Goal: Check status: Check status

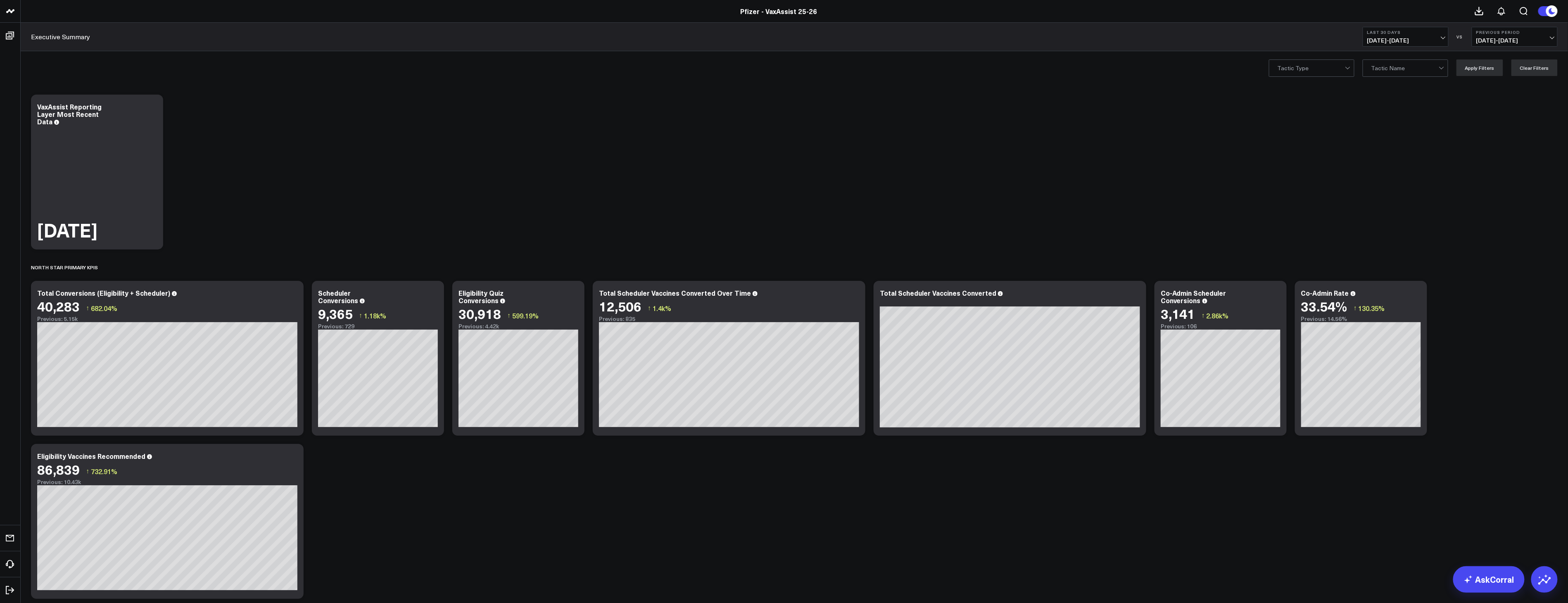
click at [1422, 39] on span "[DATE] - [DATE]" at bounding box center [1406, 40] width 77 height 7
click at [1387, 72] on link "Last 7 Days" at bounding box center [1405, 71] width 85 height 16
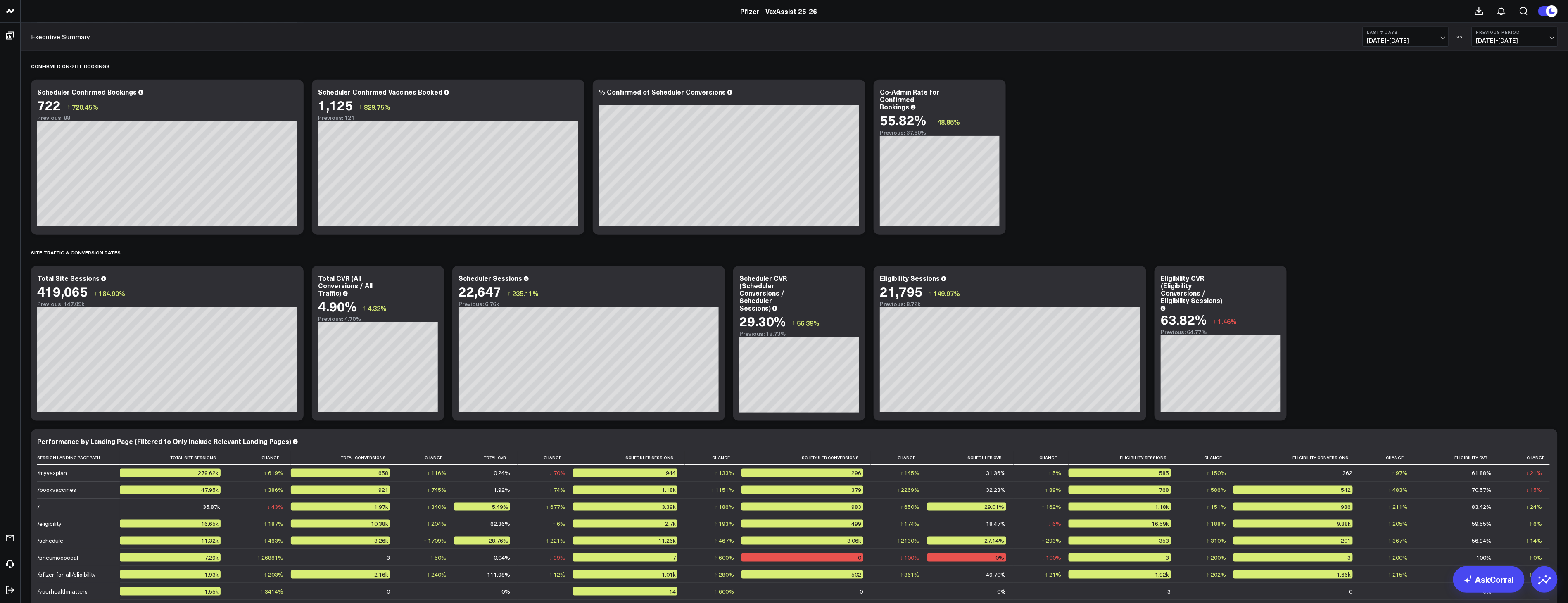
scroll to position [138, 0]
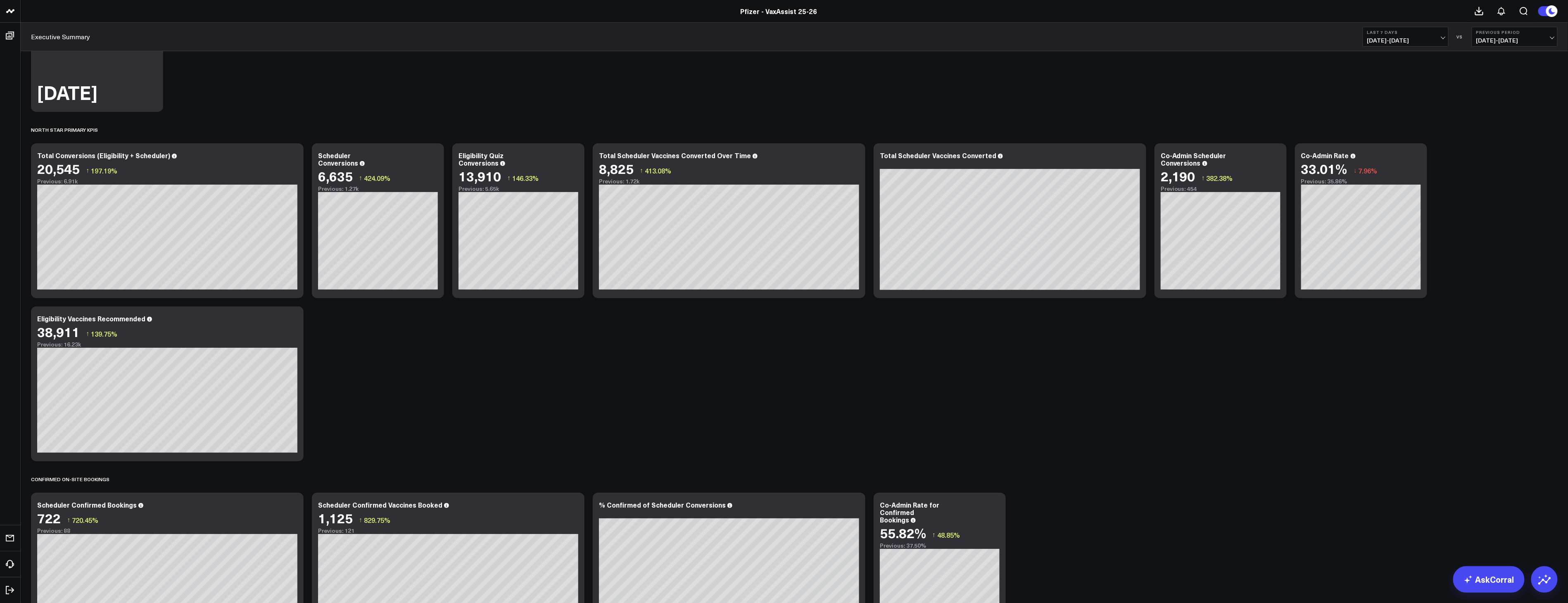
click at [1407, 39] on span "[DATE] - [DATE]" at bounding box center [1406, 40] width 77 height 7
click at [1397, 267] on link "Custom Dates" at bounding box center [1405, 264] width 85 height 16
select select "8"
select select "2025"
click at [1414, 61] on select "January February March April May June July August September October November De…" at bounding box center [1395, 61] width 50 height 12
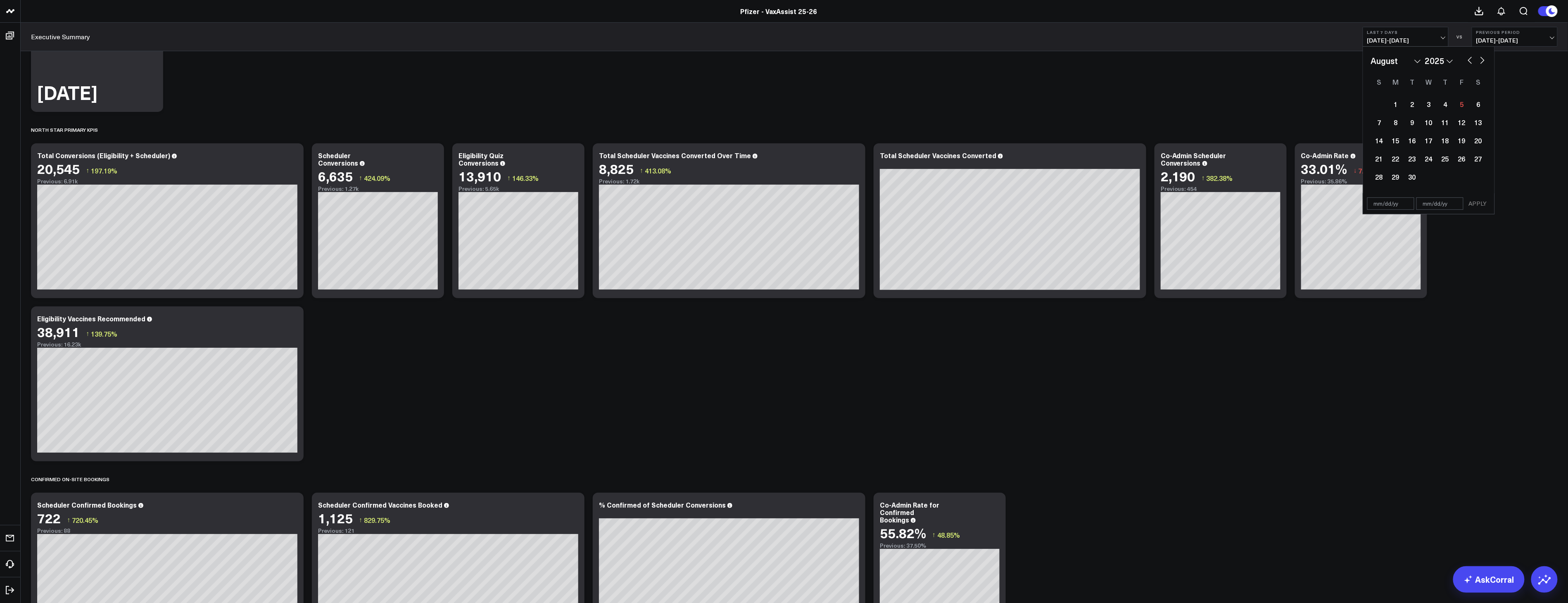
select select "7"
select select "2025"
click at [1399, 125] on div "4" at bounding box center [1395, 122] width 17 height 17
type input "[DATE]"
select select "7"
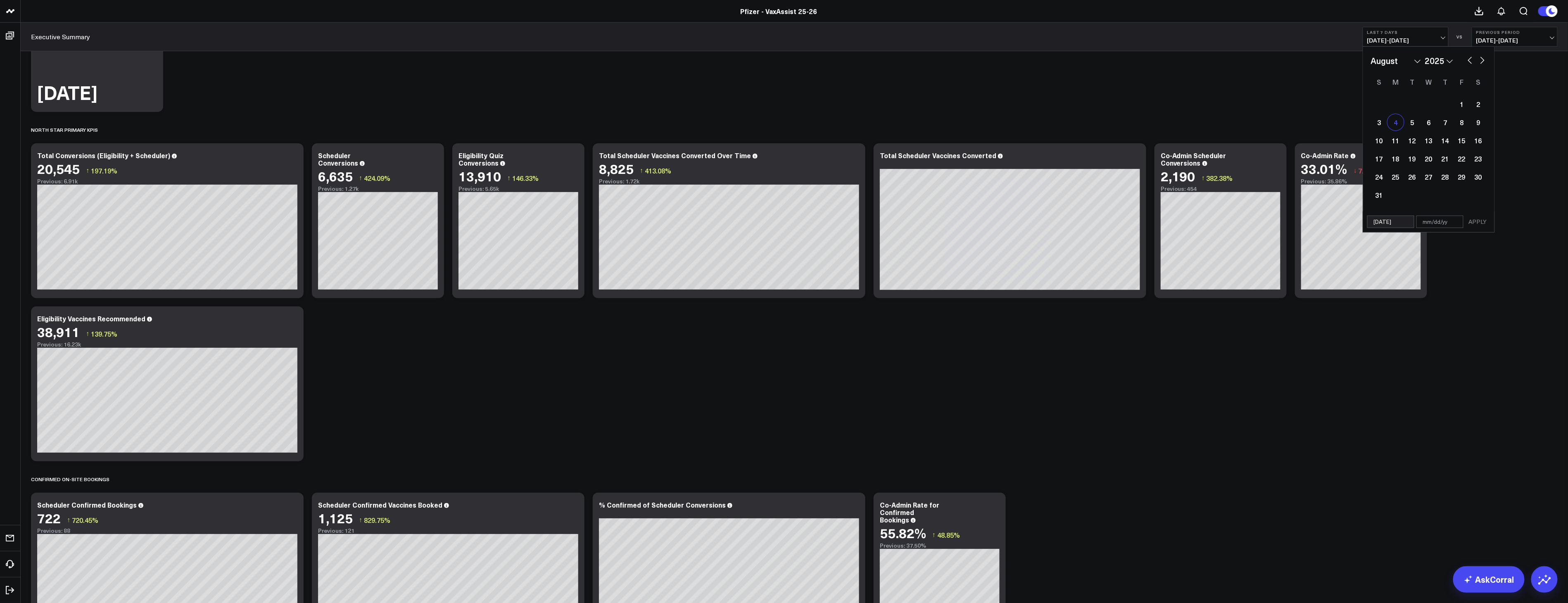
select select "2025"
click at [1481, 61] on button "button" at bounding box center [1481, 59] width 8 height 10
select select "8"
select select "2025"
click at [1446, 104] on div "4" at bounding box center [1444, 104] width 17 height 17
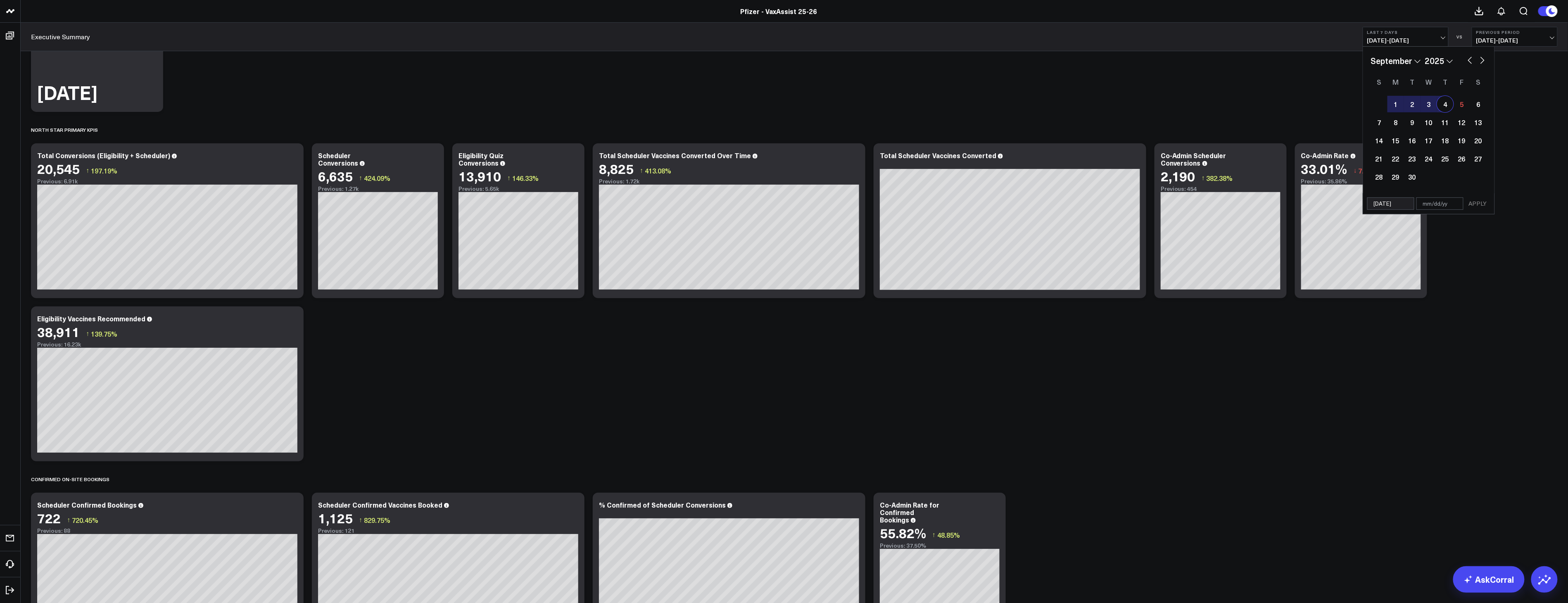
type input "[DATE]"
select select "8"
select select "2025"
click at [1479, 205] on button "APPLY" at bounding box center [1478, 204] width 25 height 12
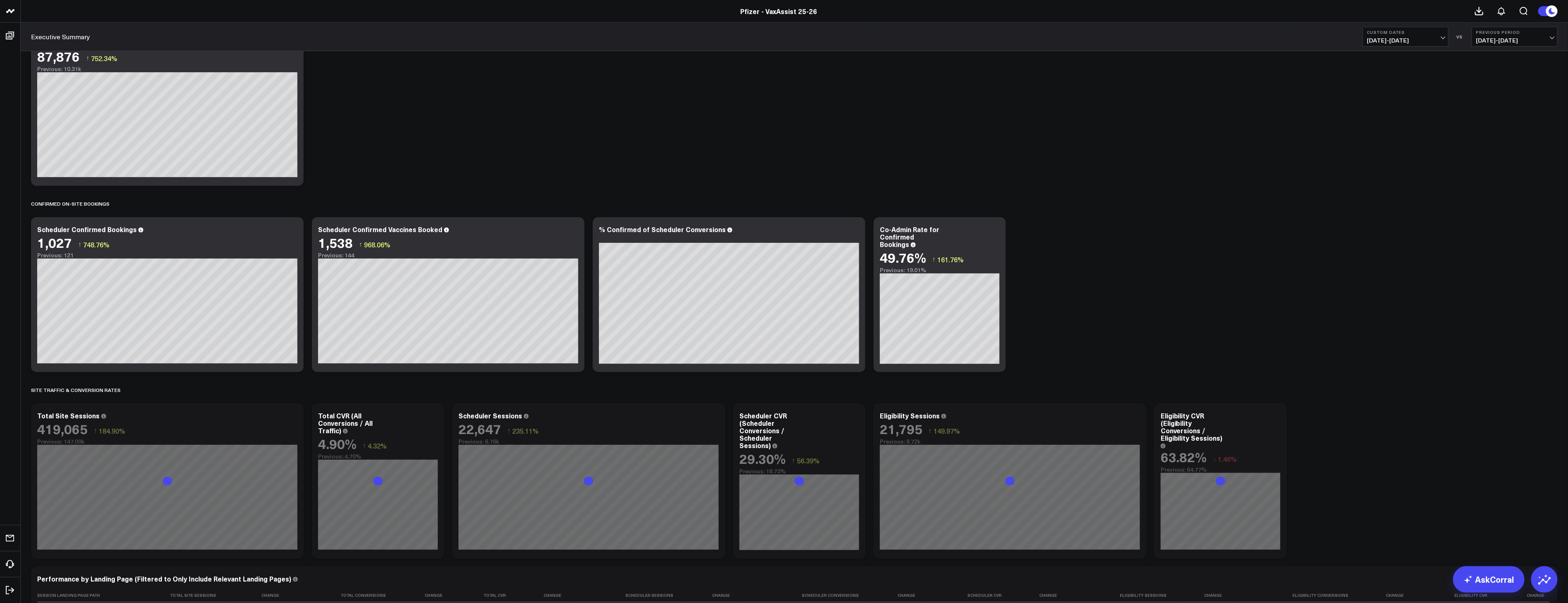
scroll to position [505, 0]
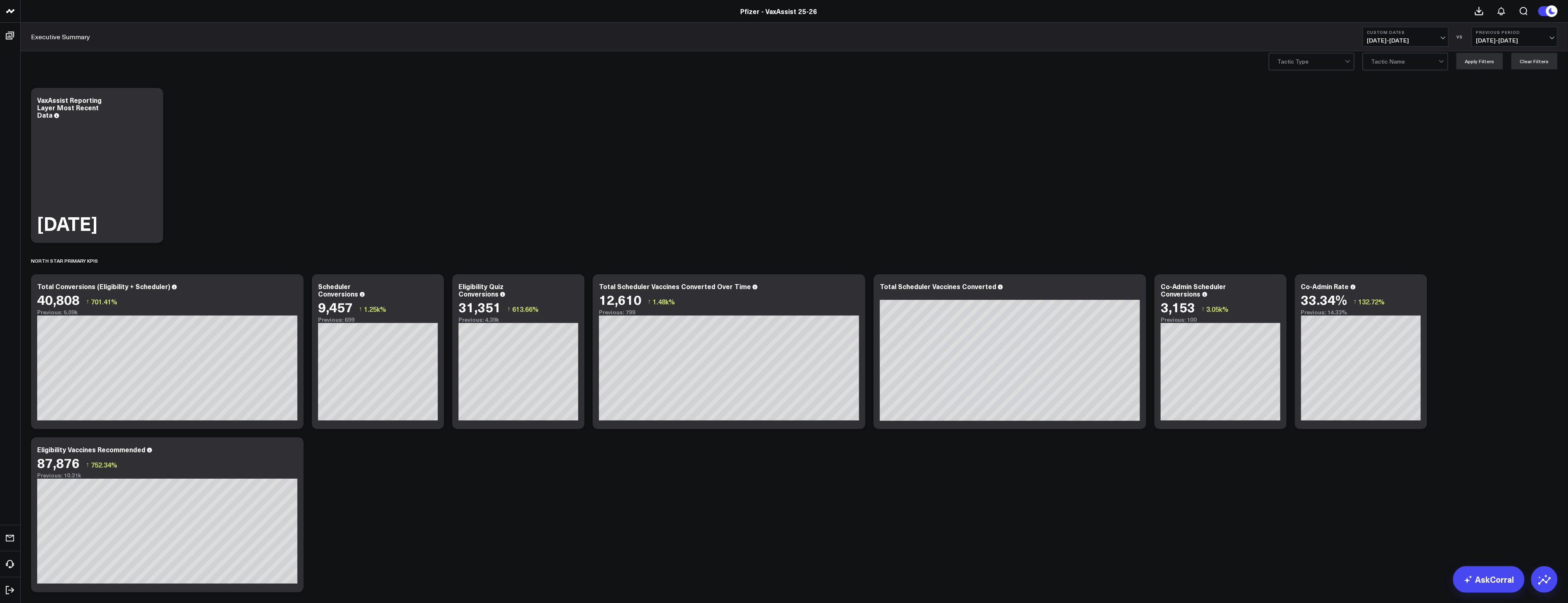
scroll to position [0, 0]
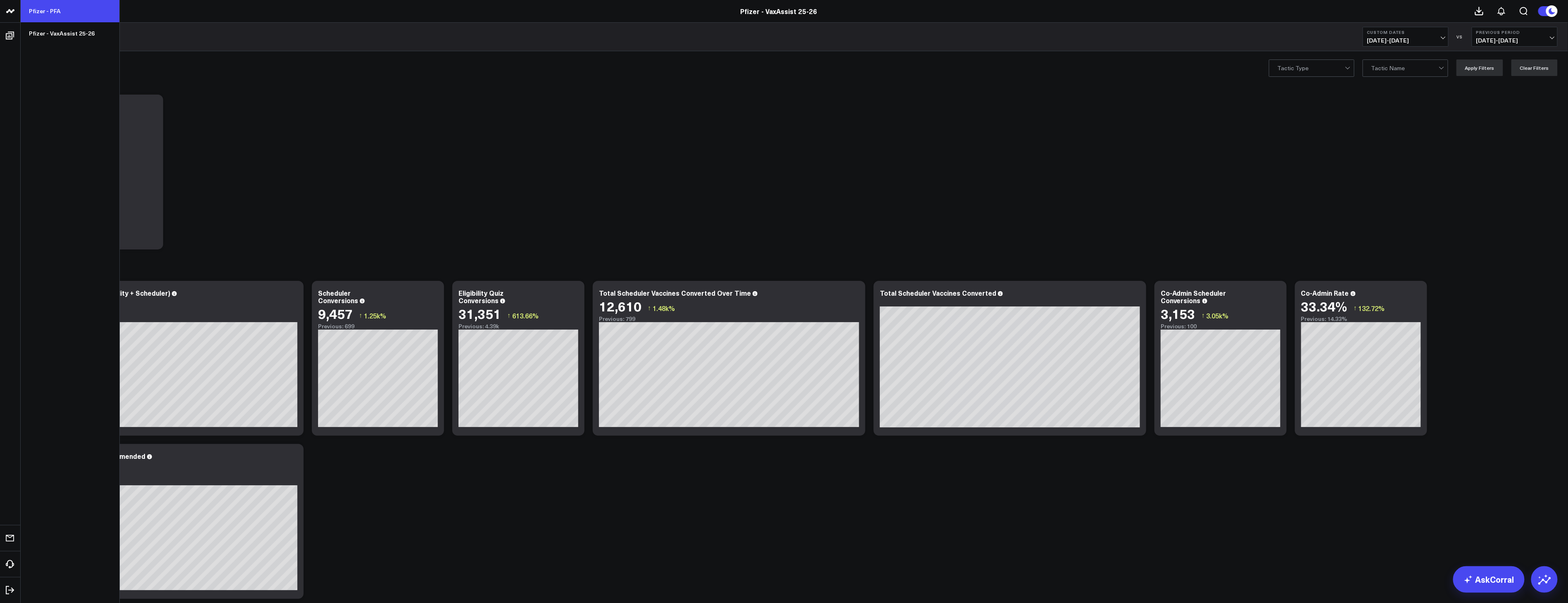
click at [46, 14] on link "Pfizer - PFA" at bounding box center [70, 11] width 98 height 22
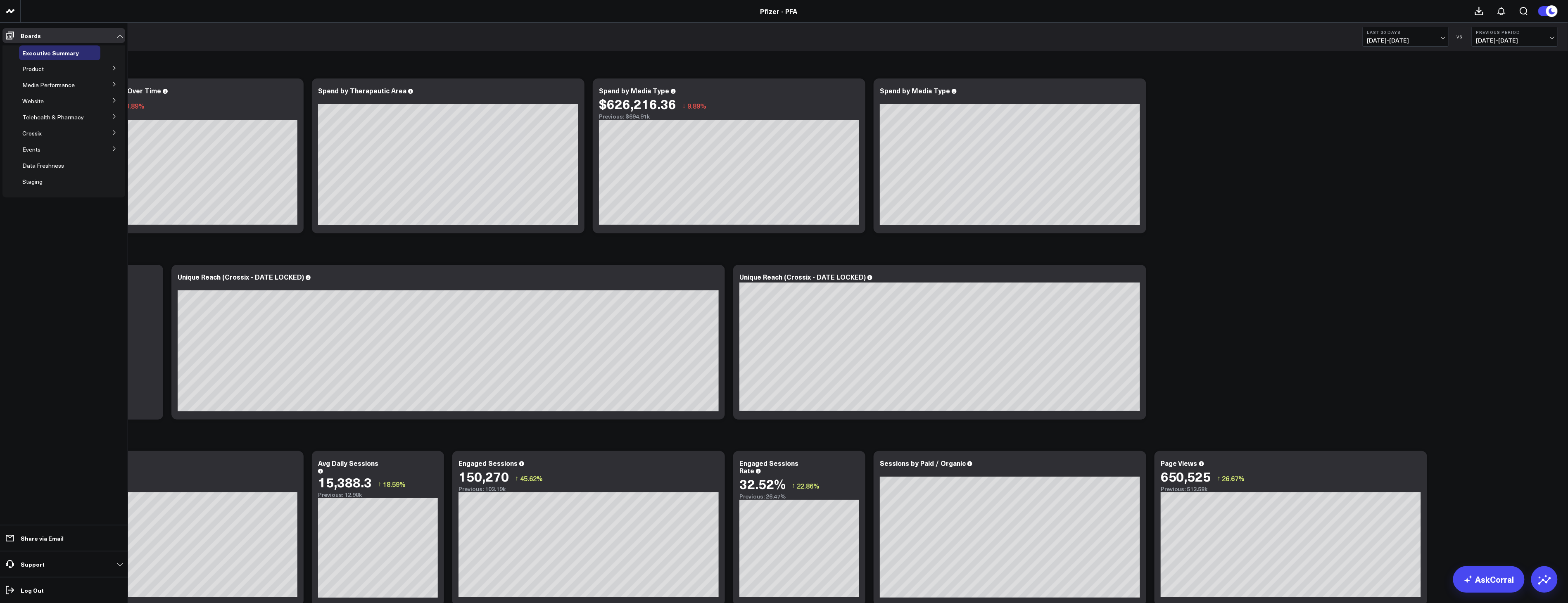
click at [116, 70] on icon at bounding box center [115, 68] width 5 height 5
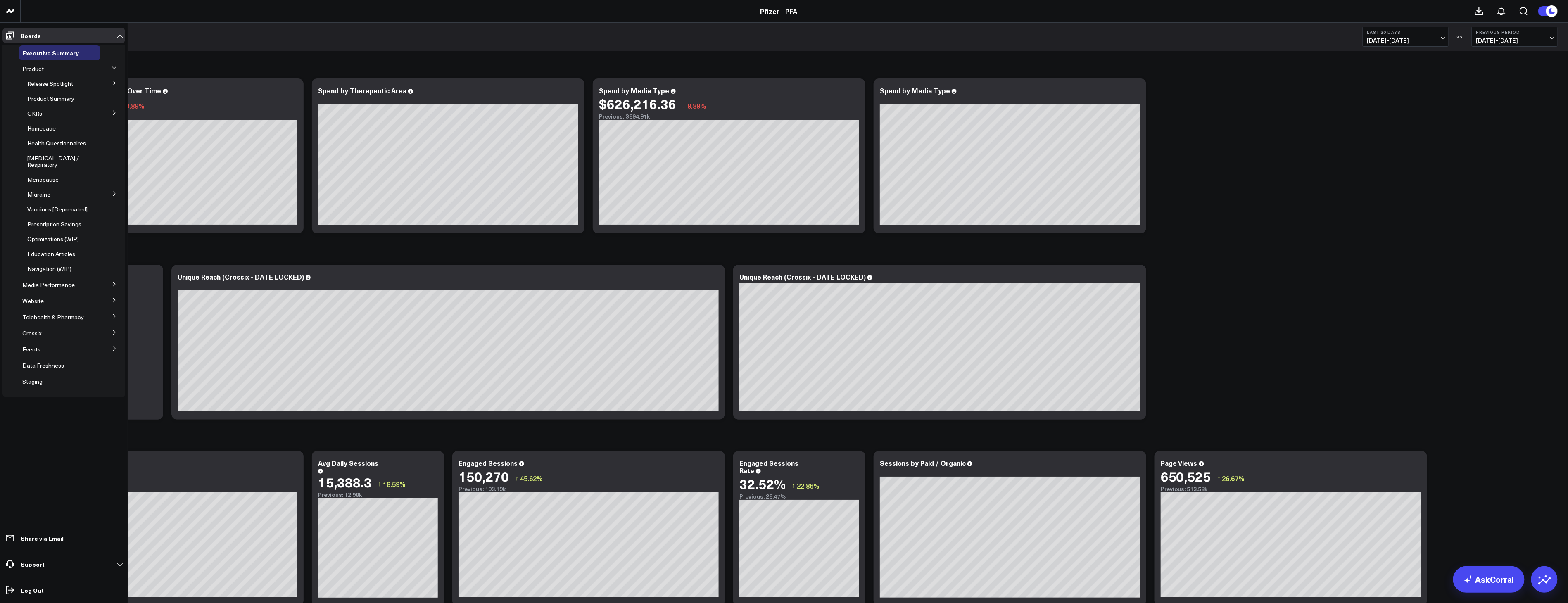
click at [116, 81] on icon at bounding box center [115, 83] width 5 height 5
click at [42, 129] on span "5.1 Vaccines" at bounding box center [49, 128] width 33 height 8
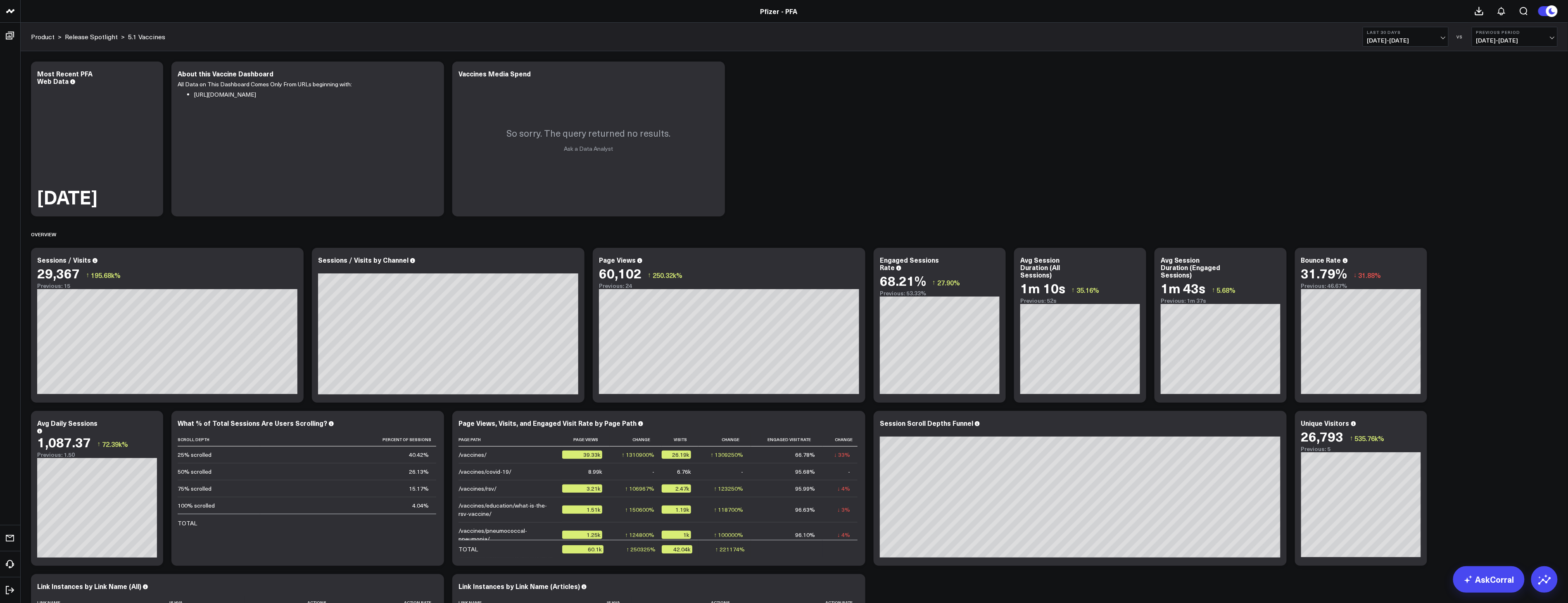
click at [1401, 39] on span "[DATE] - [DATE]" at bounding box center [1406, 40] width 77 height 7
click at [1393, 66] on link "Last 7 Days" at bounding box center [1405, 71] width 85 height 16
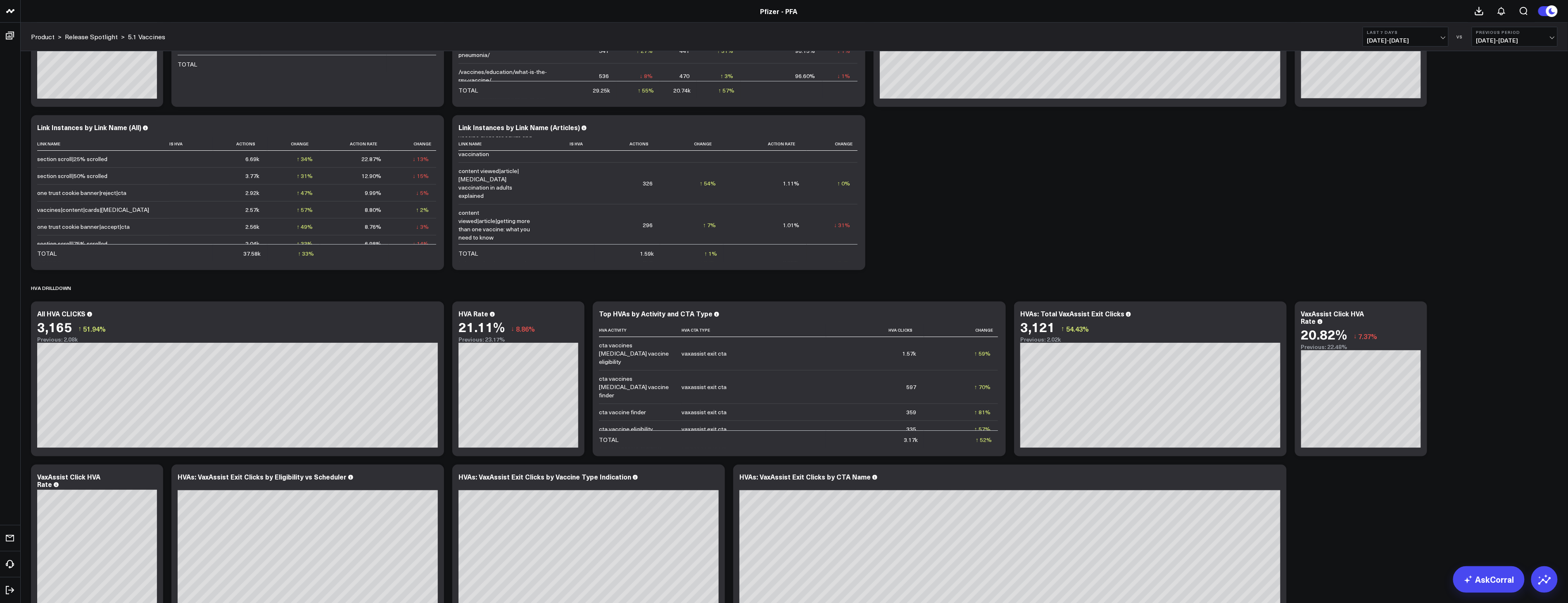
scroll to position [46, 0]
click at [1425, 42] on span "[DATE] - [DATE]" at bounding box center [1406, 40] width 77 height 7
click at [1394, 267] on link "Custom Dates" at bounding box center [1405, 264] width 85 height 16
select select "8"
select select "2025"
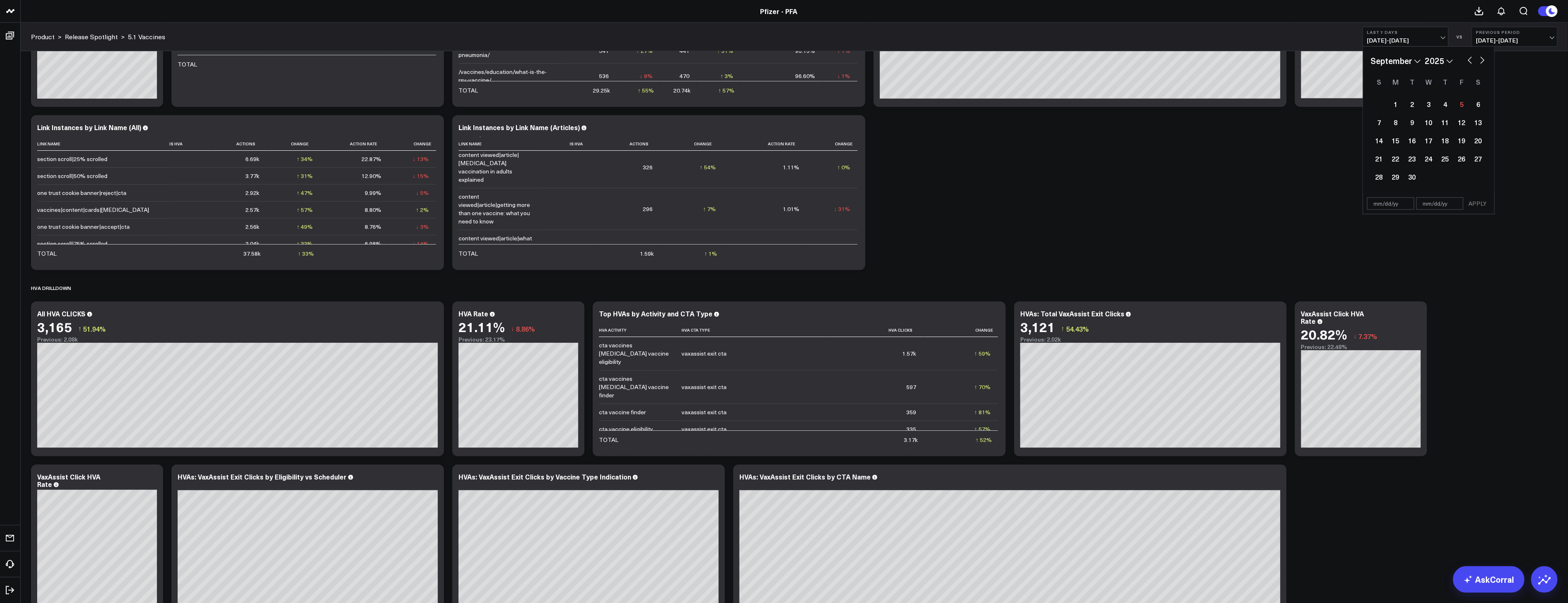
click at [1407, 62] on select "January February March April May June July August September October November De…" at bounding box center [1395, 61] width 50 height 12
select select "7"
select select "2025"
click at [1394, 121] on div "4" at bounding box center [1395, 122] width 17 height 17
type input "[DATE]"
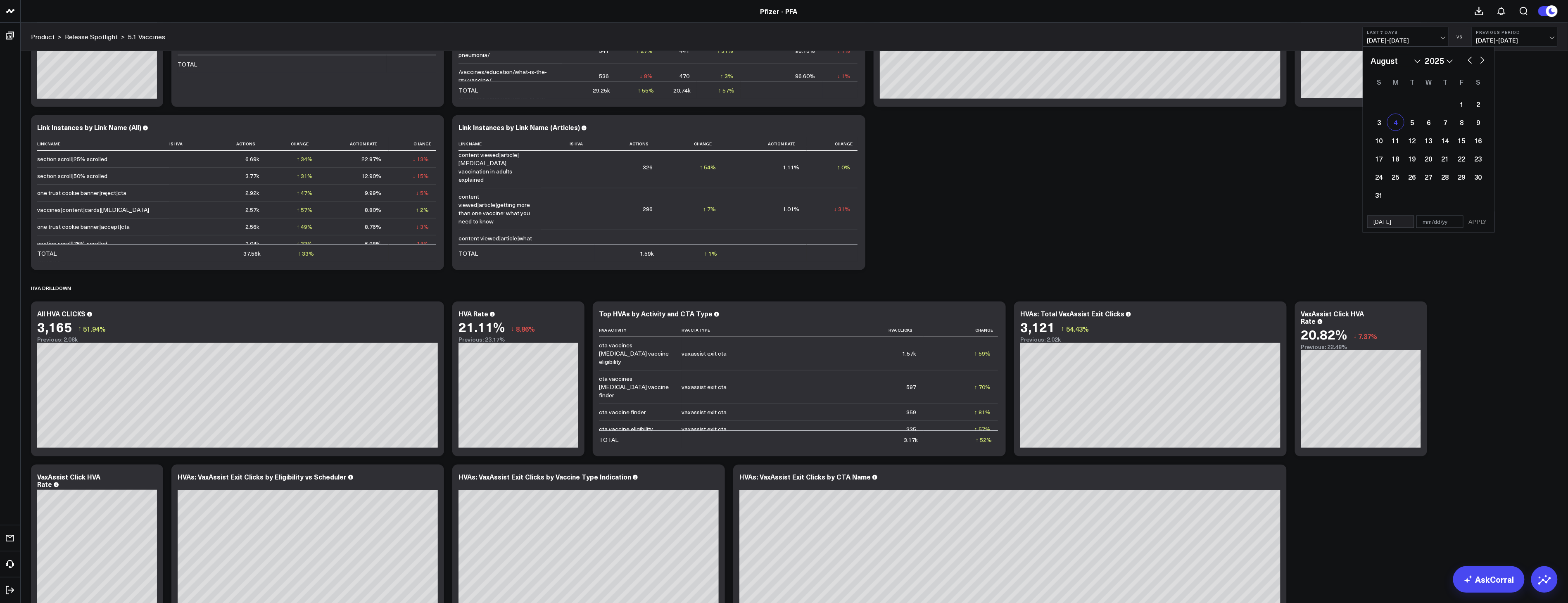
select select "7"
select select "2025"
click at [1483, 60] on button "button" at bounding box center [1481, 59] width 8 height 10
select select "8"
select select "2025"
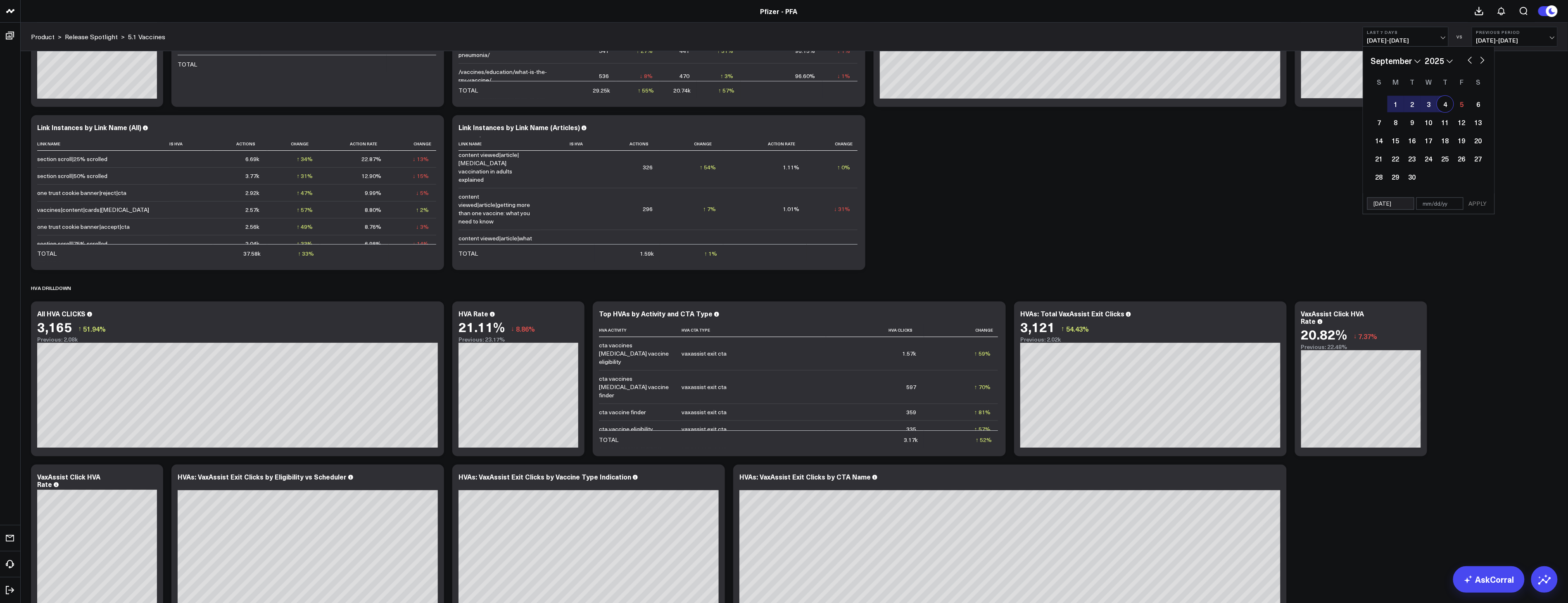
click at [1442, 104] on div "4" at bounding box center [1444, 104] width 17 height 17
type input "[DATE]"
select select "8"
select select "2025"
click at [1483, 206] on button "APPLY" at bounding box center [1478, 204] width 25 height 12
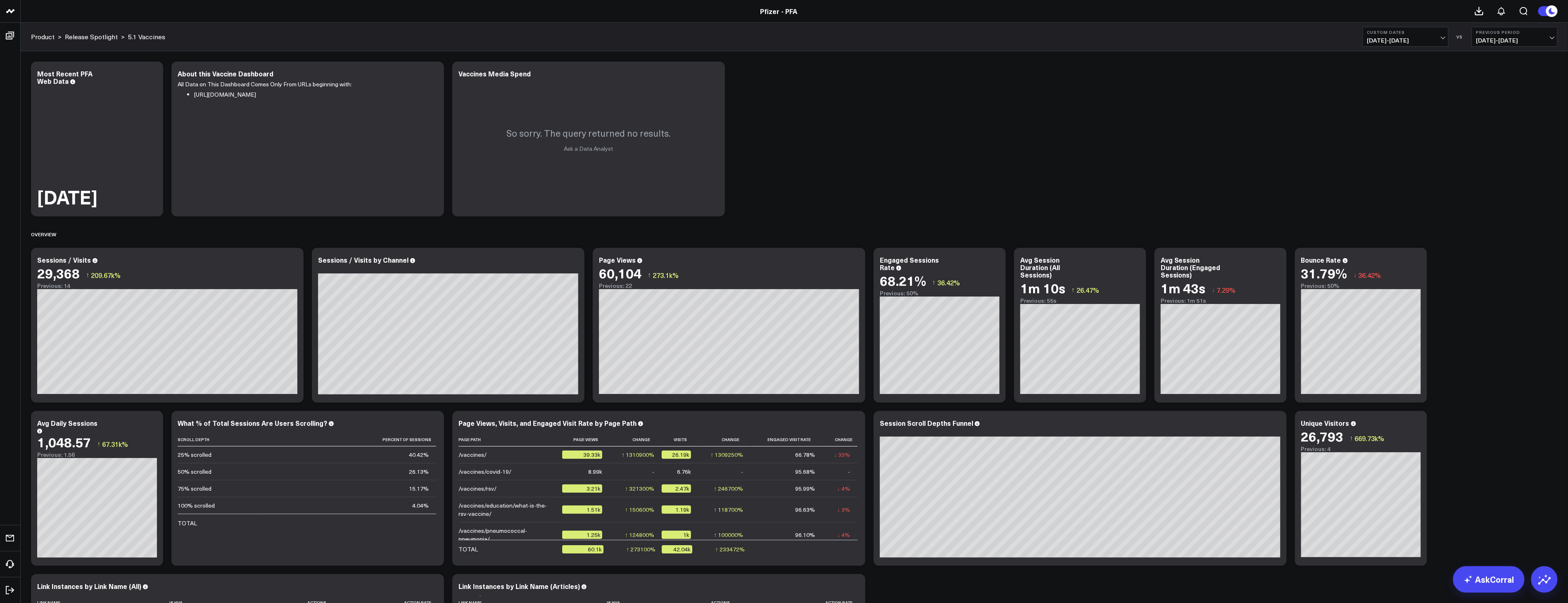
click at [1414, 33] on b "Custom Dates" at bounding box center [1406, 32] width 77 height 5
click at [1391, 72] on link "Last 7 Days" at bounding box center [1405, 71] width 85 height 16
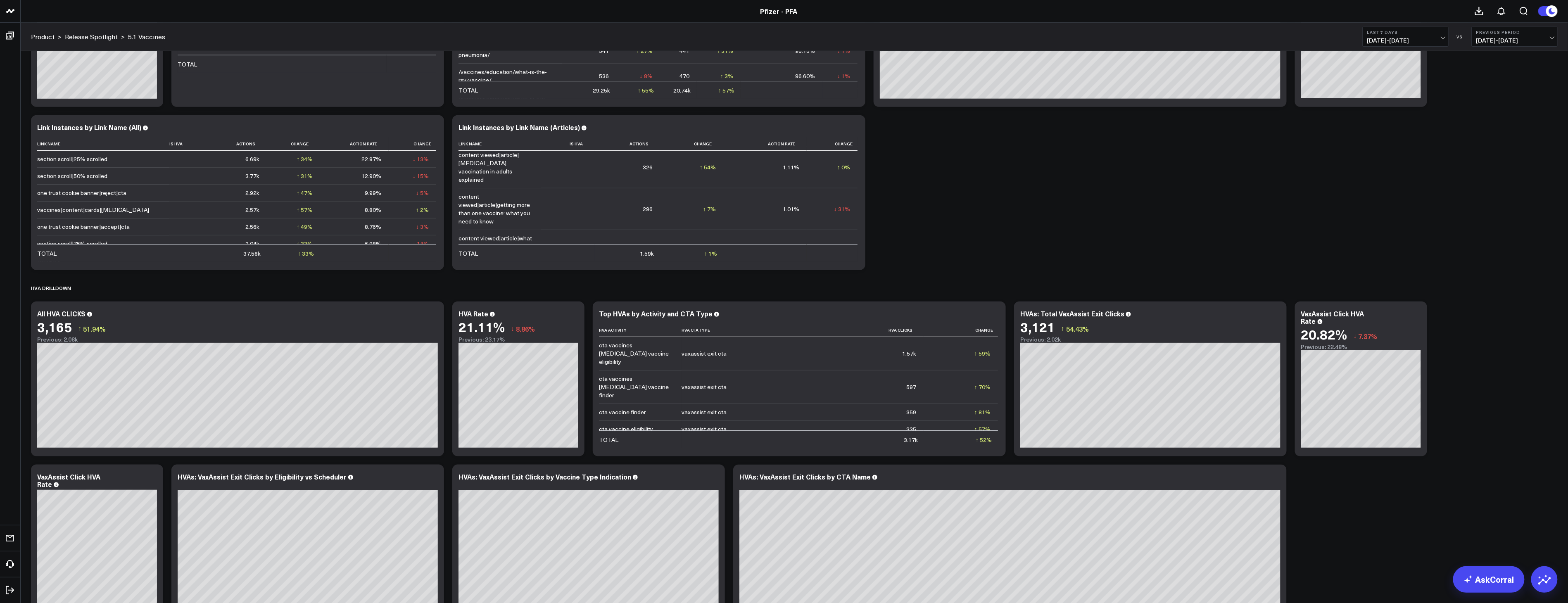
scroll to position [229, 0]
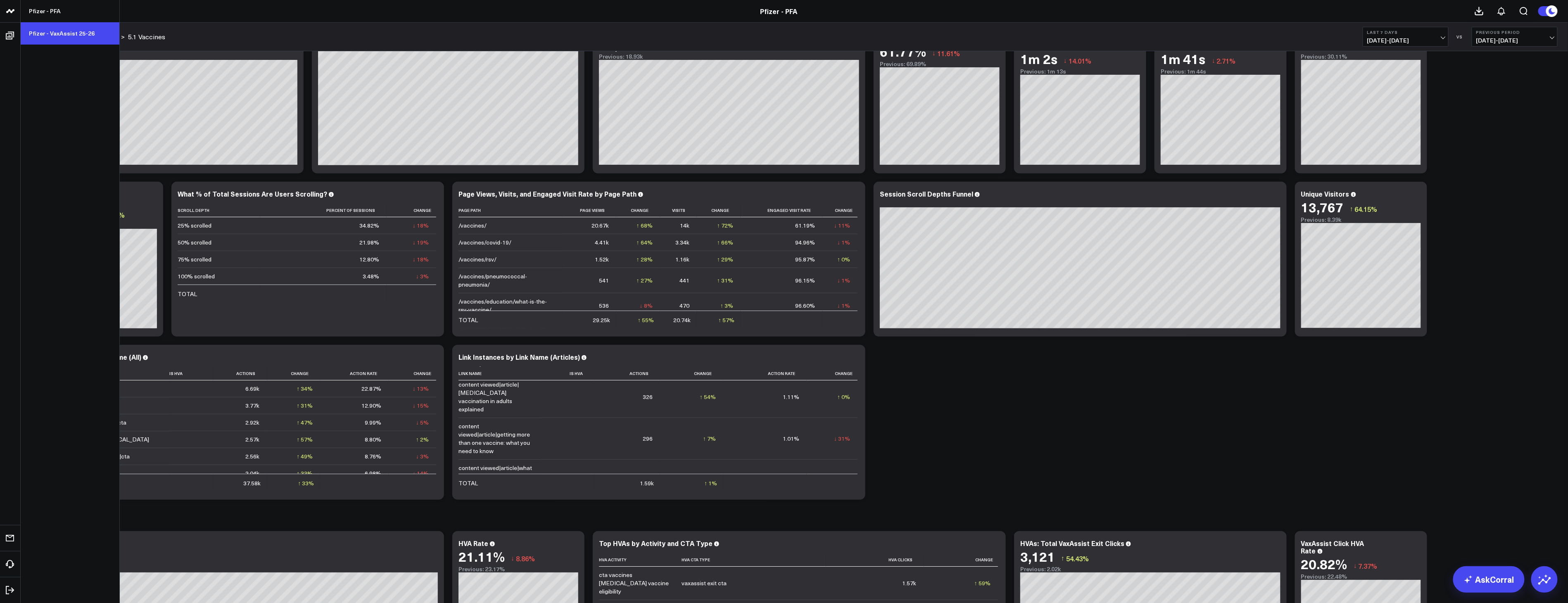
click at [52, 30] on link "Pfizer - VaxAssist 25-26" at bounding box center [70, 32] width 98 height 22
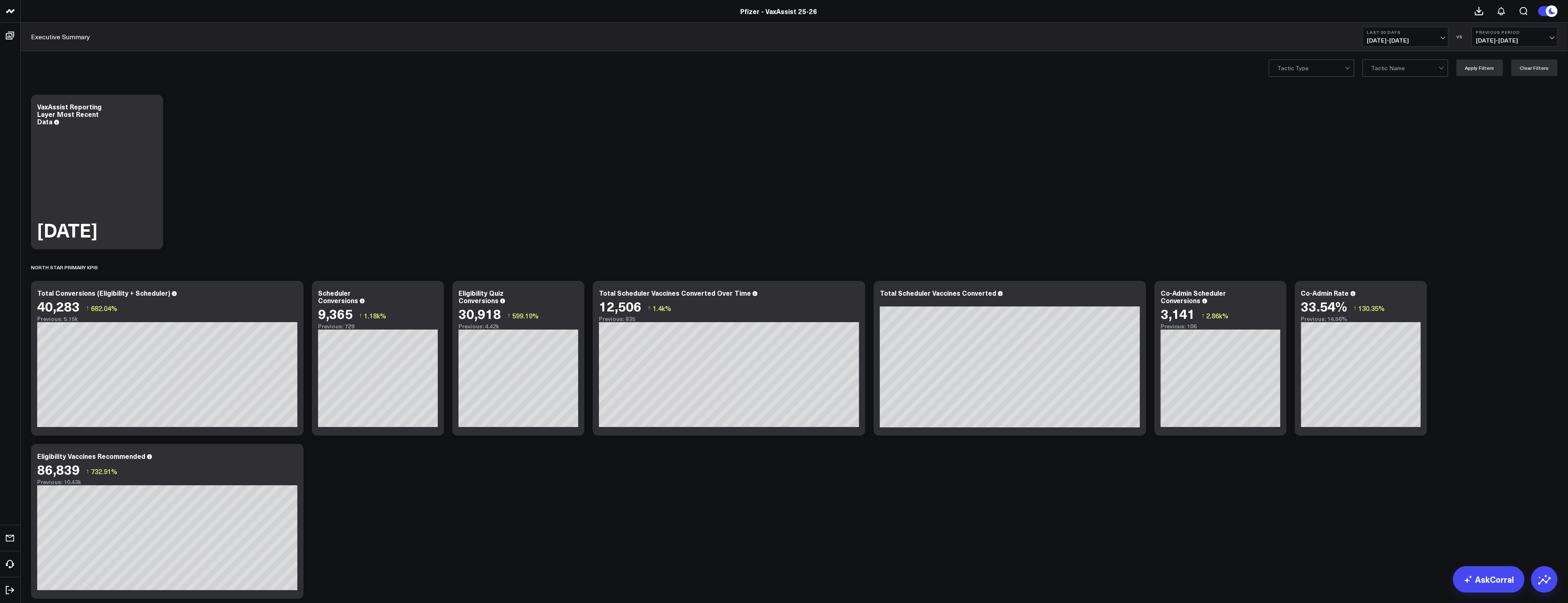
click at [1407, 34] on b "Last 30 Days" at bounding box center [1406, 32] width 77 height 5
click at [1392, 67] on link "Last 7 Days" at bounding box center [1405, 71] width 85 height 16
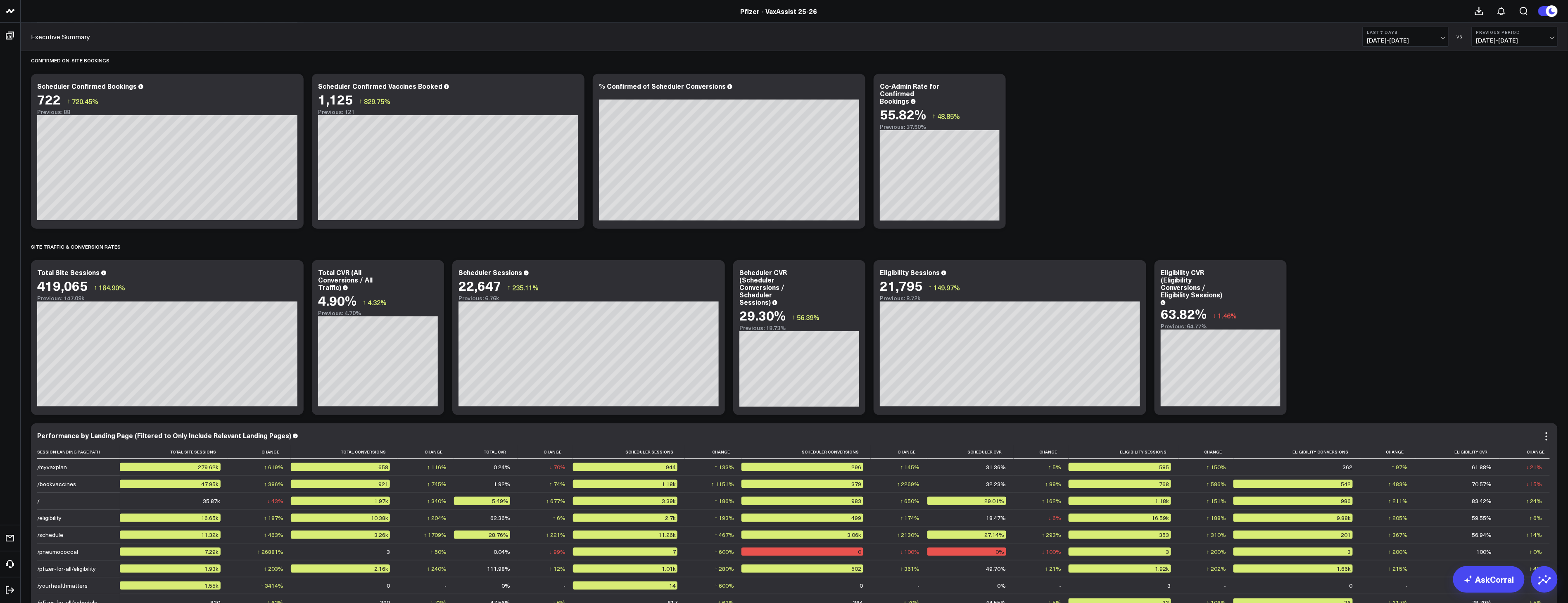
scroll to position [550, 0]
